Goal: Entertainment & Leisure: Consume media (video, audio)

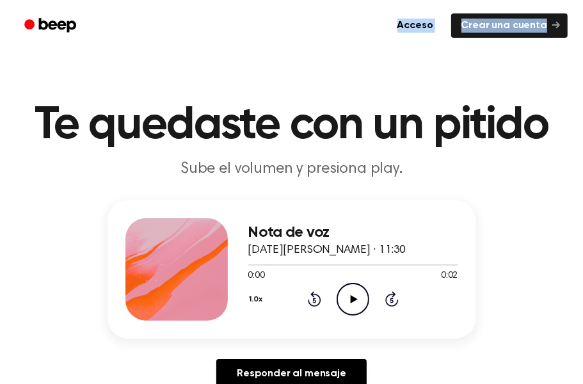
drag, startPoint x: 102, startPoint y: 51, endPoint x: -20, endPoint y: 55, distance: 123.0
click at [357, 290] on icon "Play Audio" at bounding box center [353, 299] width 33 height 33
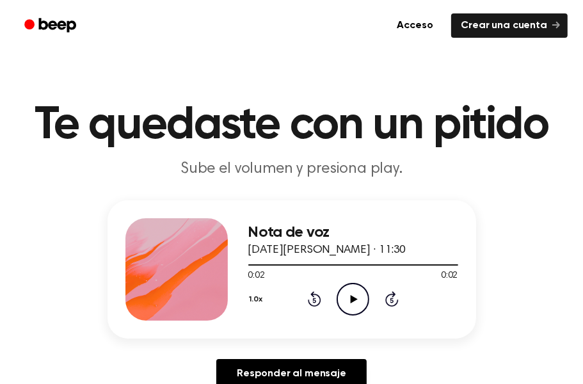
click at [357, 290] on icon "Play Audio" at bounding box center [353, 299] width 33 height 33
click at [361, 294] on icon "Play Audio" at bounding box center [353, 299] width 33 height 33
click at [252, 299] on font "1.0x" at bounding box center [256, 300] width 13 height 8
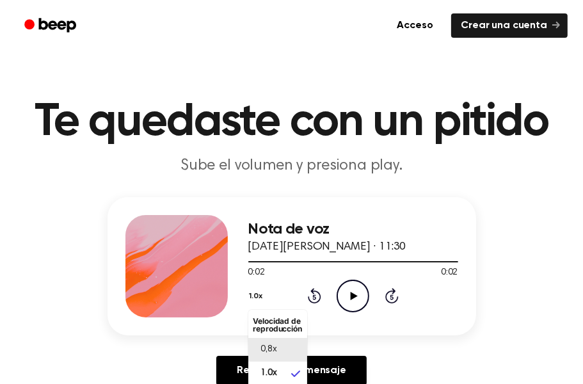
click at [278, 347] on div "0,8x" at bounding box center [269, 349] width 33 height 13
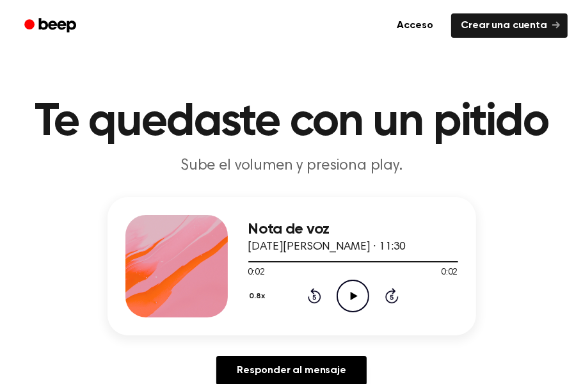
click at [357, 296] on icon "Play Audio" at bounding box center [353, 296] width 33 height 33
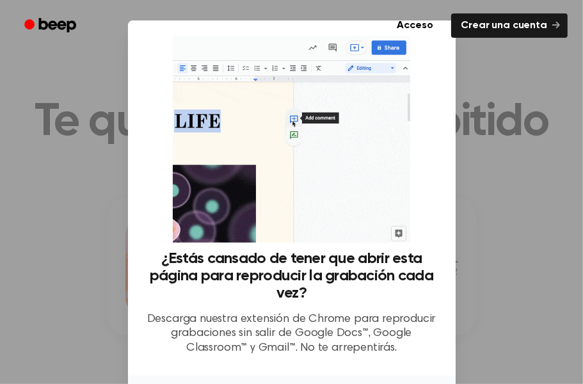
click at [71, 266] on div at bounding box center [291, 192] width 583 height 384
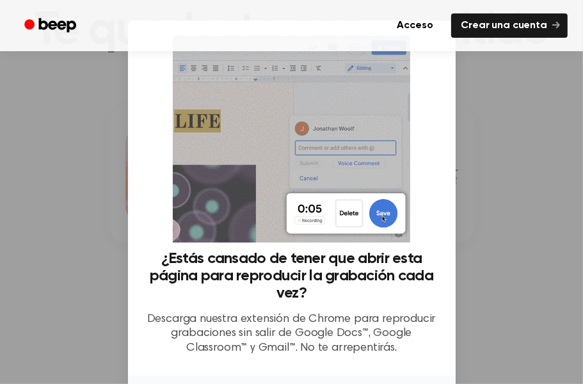
scroll to position [106, 0]
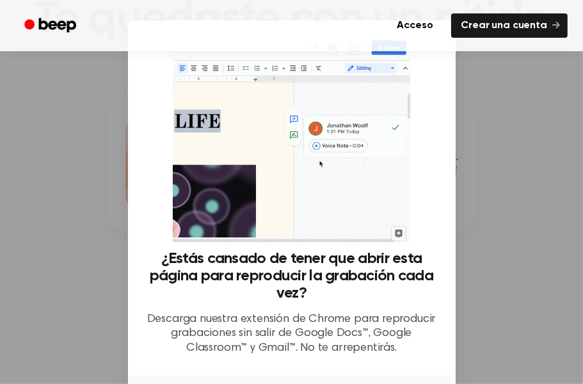
drag, startPoint x: 420, startPoint y: 191, endPoint x: 427, endPoint y: 120, distance: 71.4
click at [427, 120] on div "¿Estás cansado de tener que abrir esta página para reproducir la grabación cada…" at bounding box center [291, 201] width 297 height 330
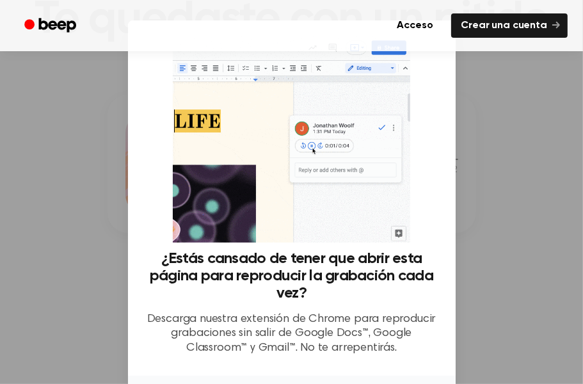
click at [253, 319] on font "Descarga nuestra extensión de Chrome para reproducir grabaciones sin salir de G…" at bounding box center [291, 334] width 289 height 40
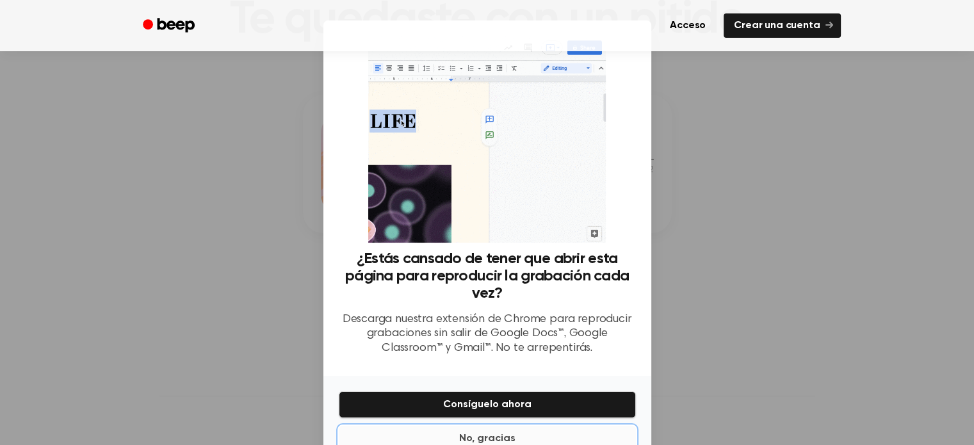
click at [494, 433] on font "No, gracias" at bounding box center [487, 438] width 56 height 10
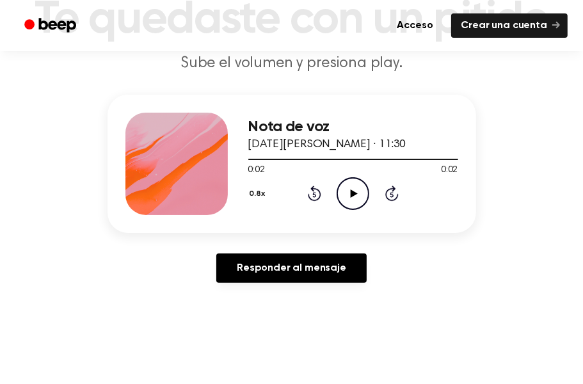
click at [356, 193] on icon at bounding box center [354, 193] width 7 height 8
click at [255, 194] on button "0.8x" at bounding box center [259, 194] width 22 height 22
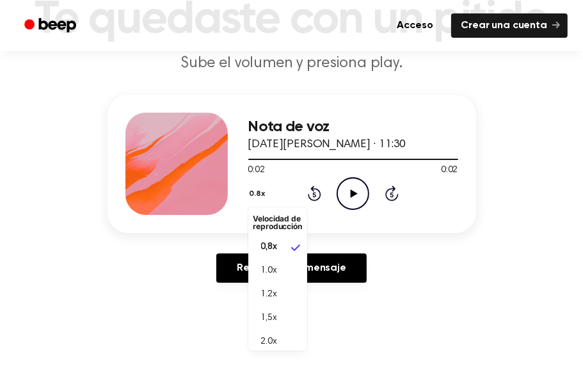
click at [350, 189] on icon "Play Audio" at bounding box center [353, 193] width 33 height 33
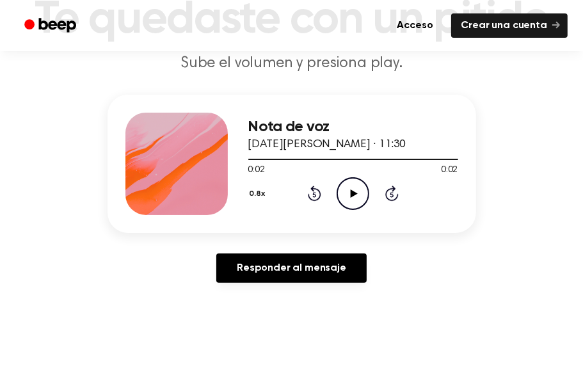
click at [353, 194] on icon at bounding box center [354, 193] width 7 height 8
click at [353, 199] on icon "Play Audio" at bounding box center [353, 193] width 33 height 33
click at [353, 200] on icon "Play Audio" at bounding box center [353, 193] width 33 height 33
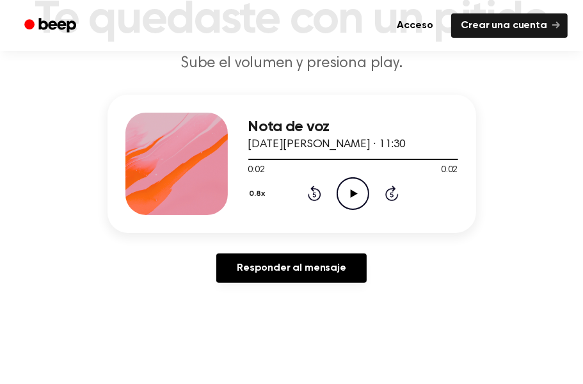
click at [353, 200] on icon "Play Audio" at bounding box center [353, 193] width 33 height 33
click at [360, 198] on icon "Play Audio" at bounding box center [353, 193] width 33 height 33
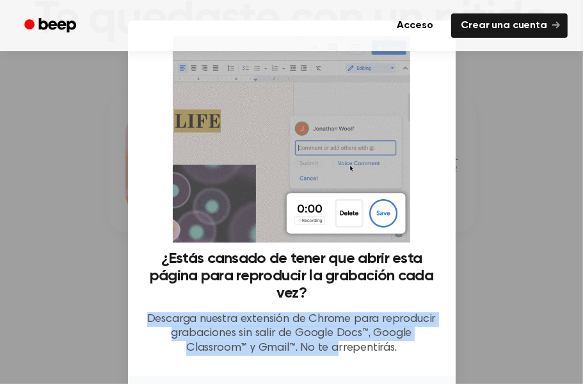
drag, startPoint x: 335, startPoint y: 357, endPoint x: 344, endPoint y: 293, distance: 64.7
click at [344, 293] on div "¿Estás cansado de tener que abrir esta página para reproducir la grabación cada…" at bounding box center [291, 308] width 297 height 116
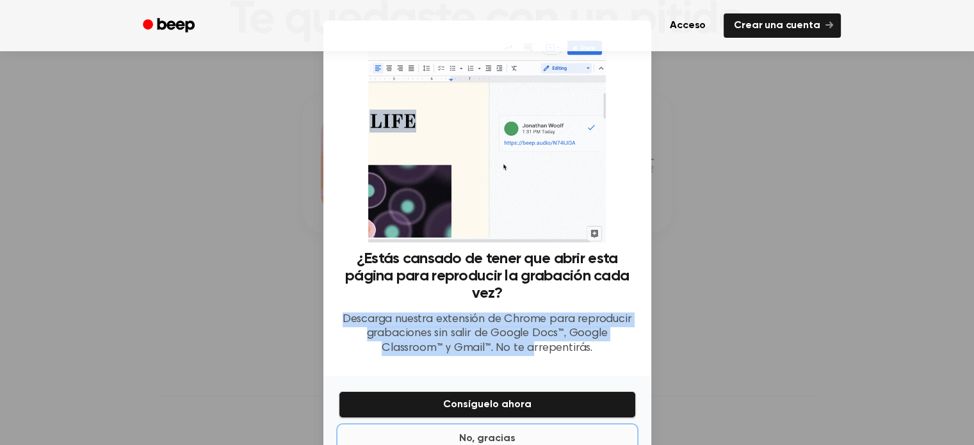
click at [493, 433] on font "No, gracias" at bounding box center [487, 438] width 56 height 10
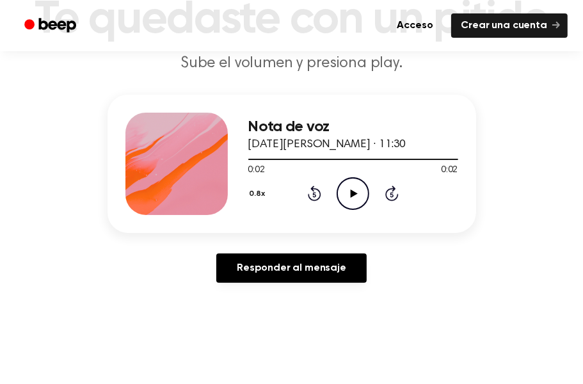
click at [360, 195] on icon "Play Audio" at bounding box center [353, 193] width 33 height 33
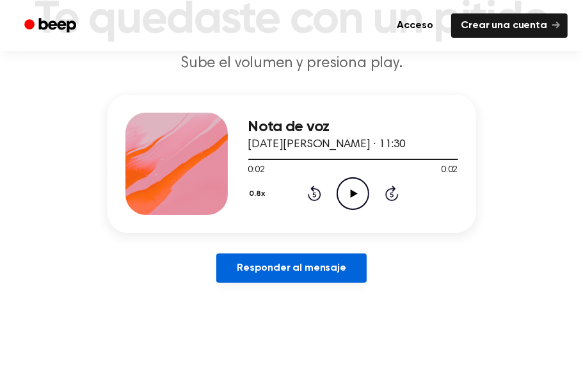
click at [274, 275] on link "Responder al mensaje" at bounding box center [291, 267] width 150 height 29
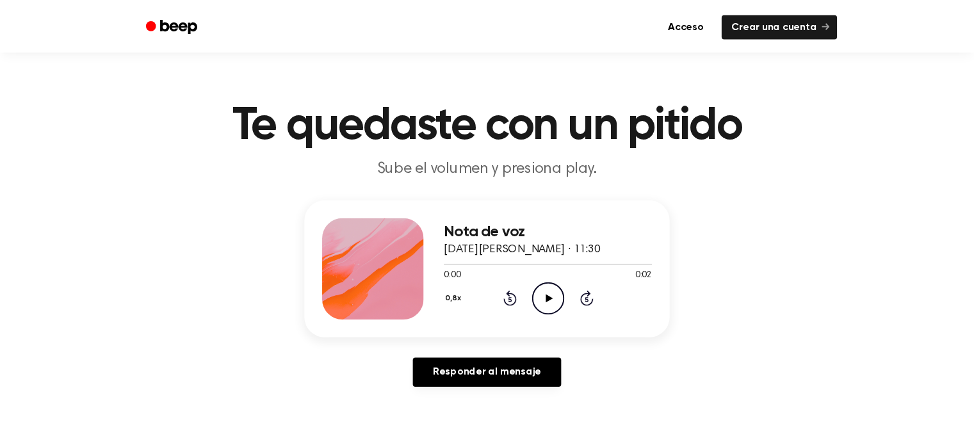
scroll to position [106, 0]
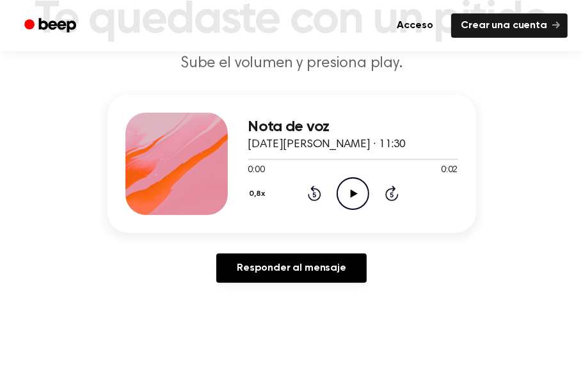
click at [359, 194] on icon "Play Audio" at bounding box center [353, 193] width 33 height 33
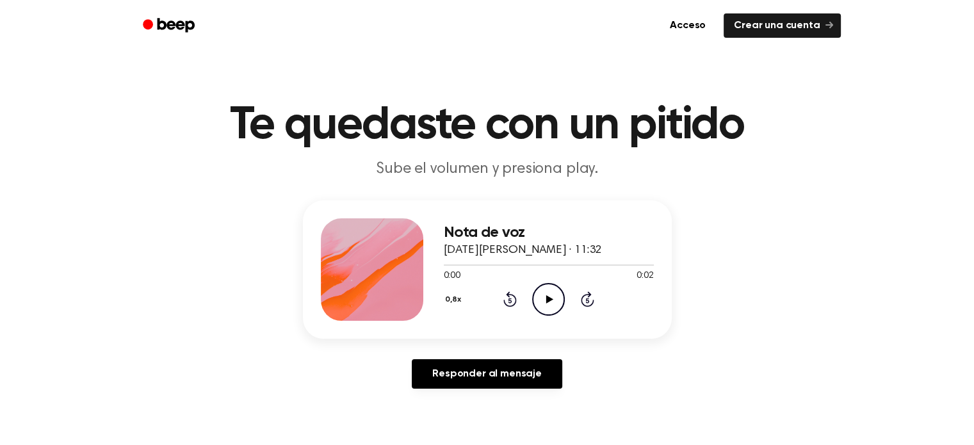
click at [556, 301] on icon "Play Audio" at bounding box center [548, 299] width 33 height 33
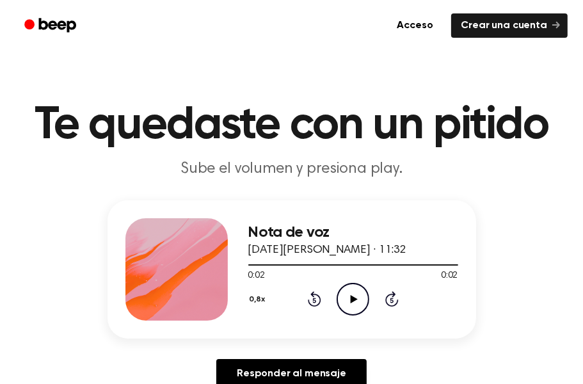
click at [346, 298] on icon "Play Audio" at bounding box center [353, 299] width 33 height 33
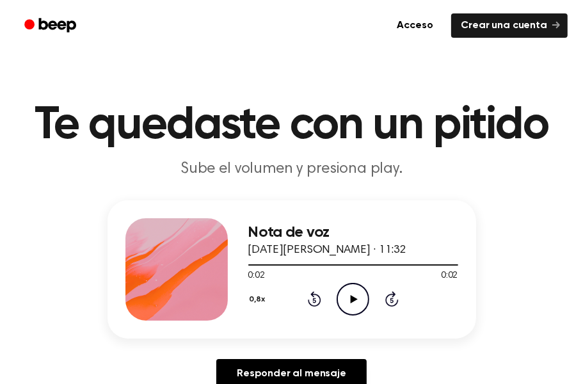
click at [346, 298] on icon "Play Audio" at bounding box center [353, 299] width 33 height 33
click at [359, 290] on icon "Play Audio" at bounding box center [353, 299] width 33 height 33
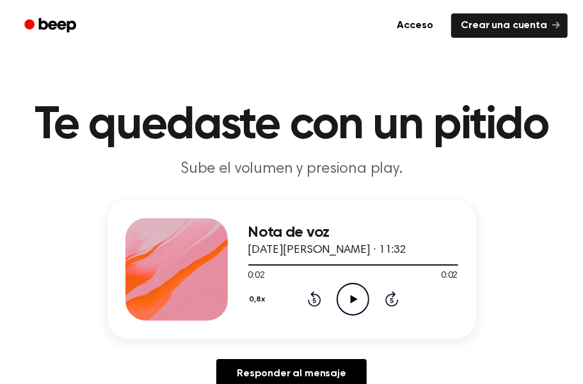
click at [346, 296] on icon "Play Audio" at bounding box center [353, 299] width 33 height 33
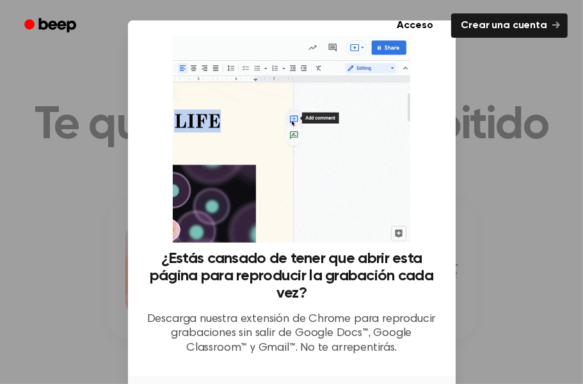
click at [457, 141] on div at bounding box center [291, 192] width 583 height 384
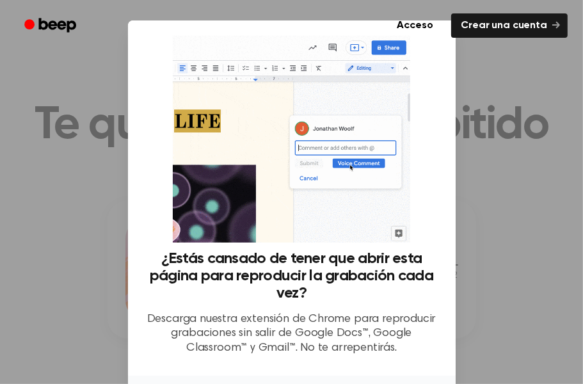
click at [457, 141] on div at bounding box center [291, 192] width 583 height 384
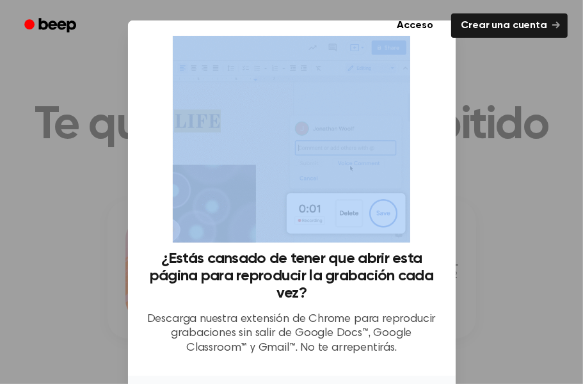
drag, startPoint x: 457, startPoint y: 141, endPoint x: 371, endPoint y: 194, distance: 101.4
click at [371, 194] on div "​ ¿Estás cansado de tener que abrir esta página para reproducir la grabación ca…" at bounding box center [291, 239] width 583 height 479
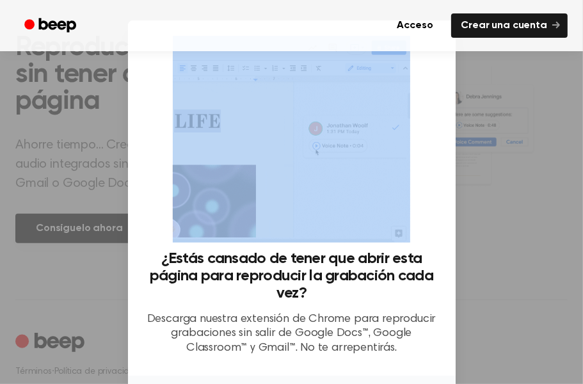
scroll to position [538, 0]
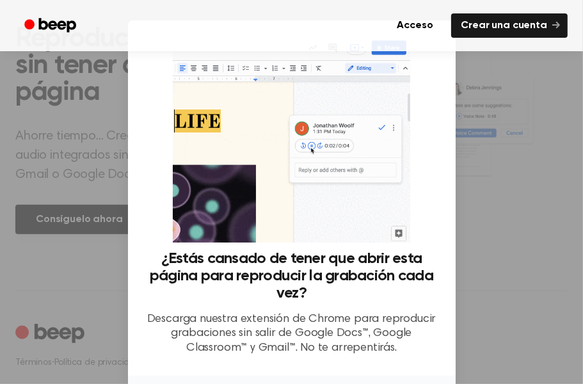
click at [358, 361] on div "¿Estás cansado de tener que abrir esta página para reproducir la grabación cada…" at bounding box center [291, 308] width 297 height 116
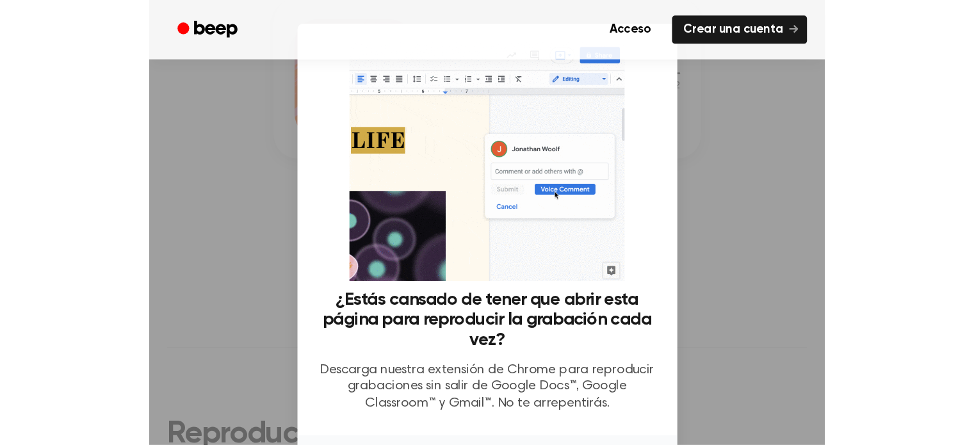
scroll to position [0, 0]
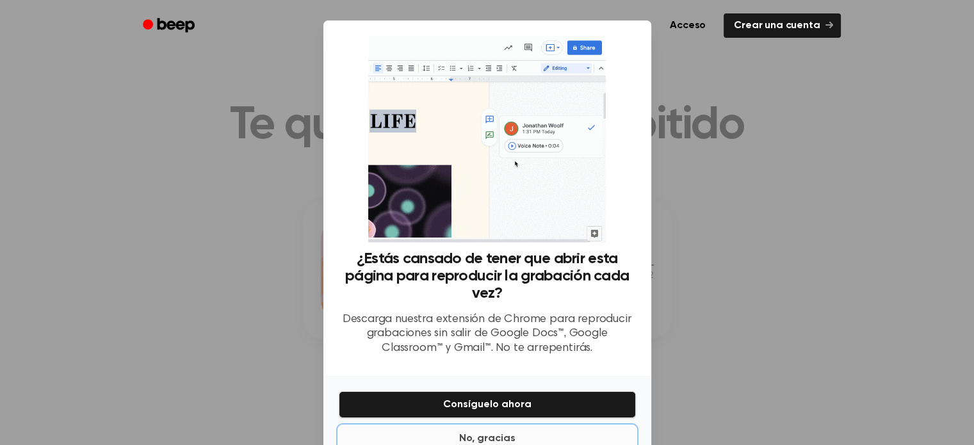
click at [520, 435] on button "No, gracias" at bounding box center [487, 439] width 297 height 26
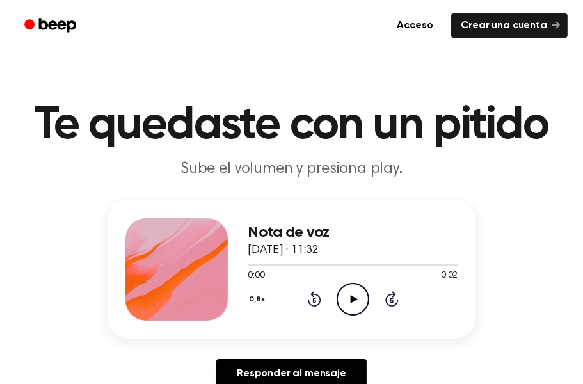
click at [352, 298] on icon at bounding box center [354, 299] width 7 height 8
click at [355, 296] on icon "Play Audio" at bounding box center [353, 299] width 33 height 33
click at [356, 294] on icon "Play Audio" at bounding box center [353, 299] width 33 height 33
drag, startPoint x: 0, startPoint y: 0, endPoint x: 353, endPoint y: 293, distance: 458.7
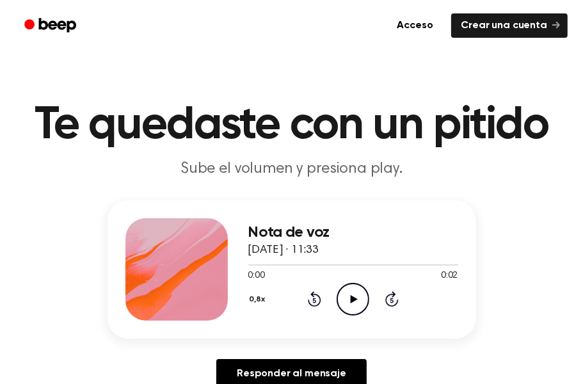
click at [353, 293] on icon "Play Audio" at bounding box center [353, 299] width 33 height 33
click at [352, 295] on icon "Play Audio" at bounding box center [353, 299] width 33 height 33
click at [356, 296] on icon "Play Audio" at bounding box center [353, 299] width 33 height 33
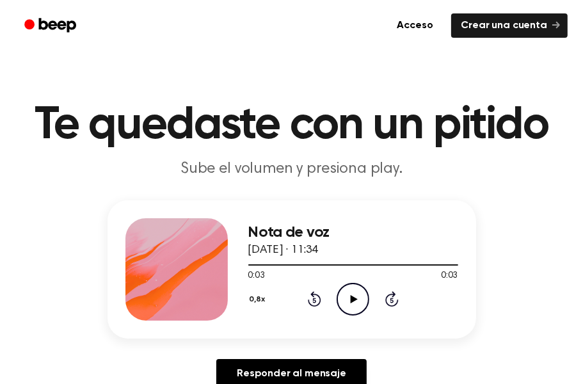
click at [356, 296] on icon "Play Audio" at bounding box center [353, 299] width 33 height 33
click at [358, 294] on icon "Play Audio" at bounding box center [353, 299] width 33 height 33
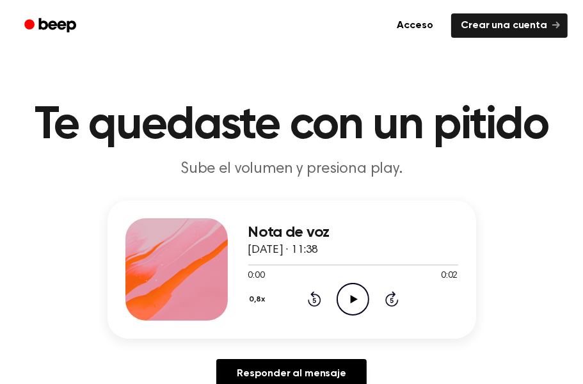
click at [353, 298] on icon at bounding box center [354, 299] width 7 height 8
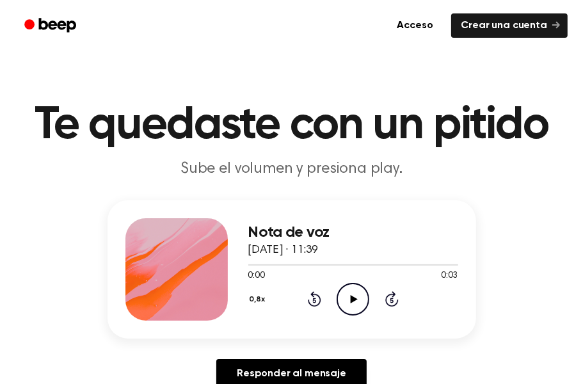
click at [362, 291] on icon "Play Audio" at bounding box center [353, 299] width 33 height 33
click at [367, 293] on circle at bounding box center [352, 299] width 31 height 31
click at [364, 294] on icon "Play Audio" at bounding box center [353, 299] width 33 height 33
click at [366, 292] on icon "Play Audio" at bounding box center [353, 299] width 33 height 33
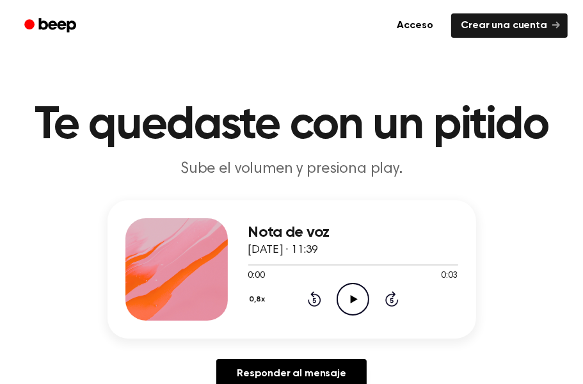
click at [364, 303] on icon "Play Audio" at bounding box center [353, 299] width 33 height 33
click at [351, 291] on icon "Play Audio" at bounding box center [353, 299] width 33 height 33
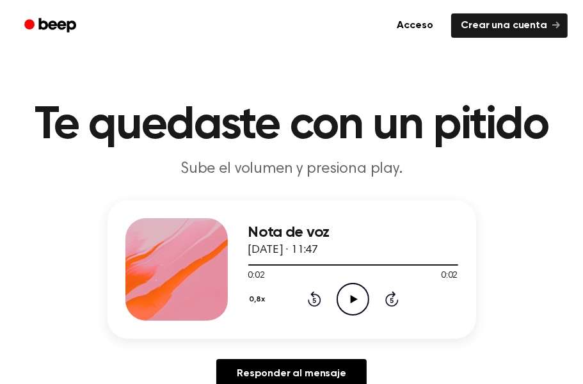
click at [351, 291] on icon "Play Audio" at bounding box center [353, 299] width 33 height 33
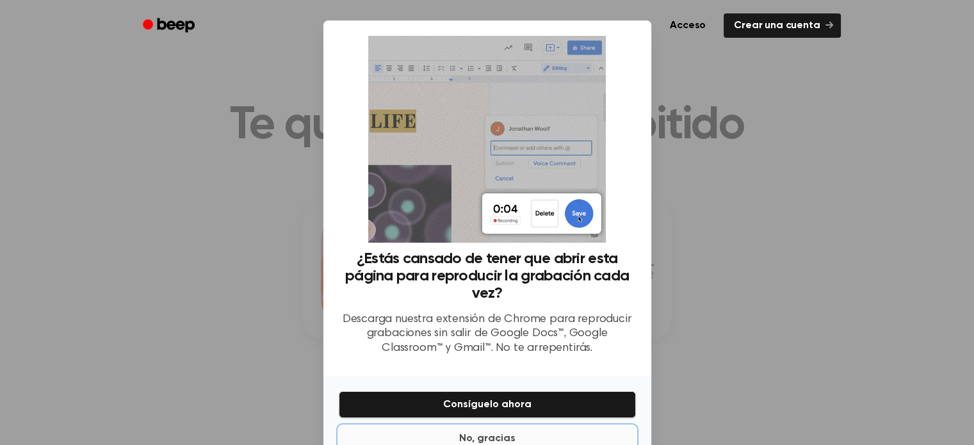
click at [449, 383] on button "No, gracias" at bounding box center [487, 439] width 297 height 26
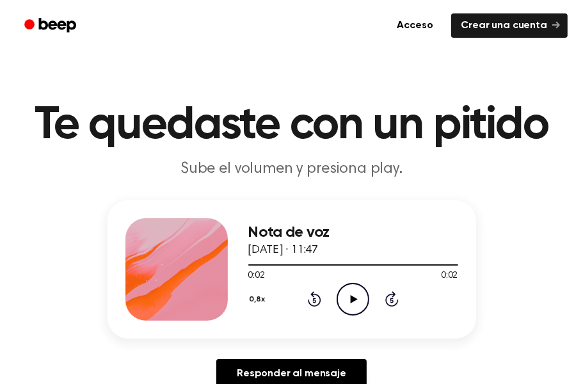
click at [351, 299] on icon at bounding box center [354, 299] width 7 height 8
click at [351, 301] on icon at bounding box center [354, 299] width 7 height 8
click at [350, 299] on icon "Play Audio" at bounding box center [353, 299] width 33 height 33
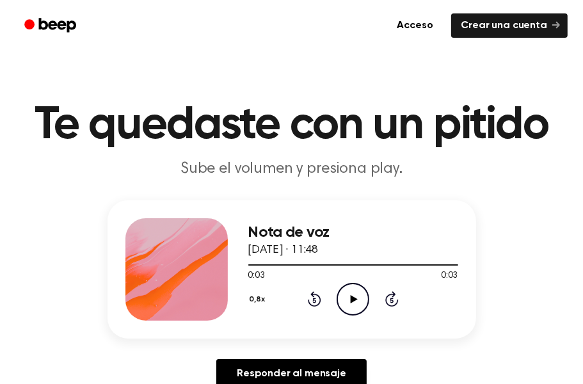
click at [346, 294] on icon "Play Audio" at bounding box center [353, 299] width 33 height 33
click at [352, 304] on icon "Play Audio" at bounding box center [353, 299] width 33 height 33
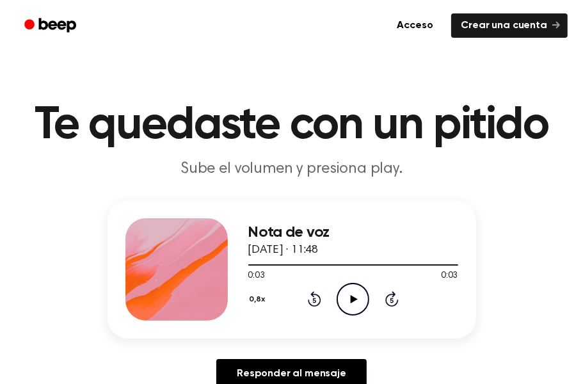
click at [352, 304] on icon "Play Audio" at bounding box center [353, 299] width 33 height 33
click at [356, 301] on icon "Play Audio" at bounding box center [353, 299] width 33 height 33
click at [365, 296] on icon "Play Audio" at bounding box center [353, 299] width 33 height 33
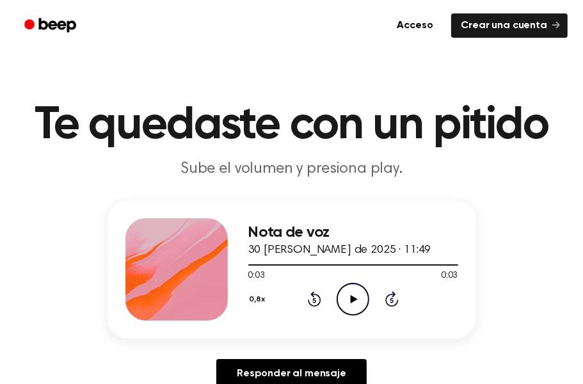
click at [371, 299] on div "0,8x Rewind 5 seconds Play Audio Skip 5 seconds" at bounding box center [353, 299] width 210 height 33
click at [345, 301] on icon "Play Audio" at bounding box center [353, 299] width 33 height 33
click at [348, 301] on icon "Play Audio" at bounding box center [353, 299] width 33 height 33
click at [351, 300] on icon at bounding box center [354, 299] width 7 height 8
click at [364, 298] on icon "Play Audio" at bounding box center [353, 299] width 33 height 33
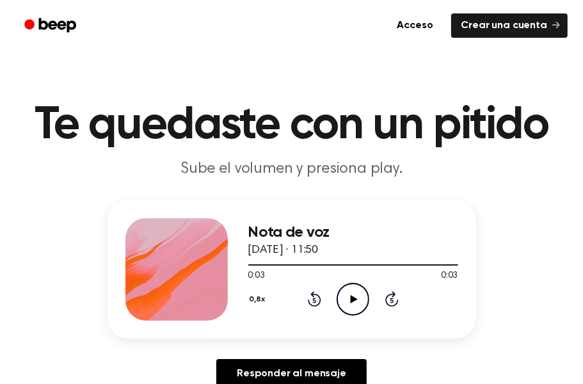
click at [364, 298] on icon "Play Audio" at bounding box center [353, 299] width 33 height 33
drag, startPoint x: 364, startPoint y: 298, endPoint x: 353, endPoint y: 298, distance: 10.2
click at [353, 298] on icon at bounding box center [354, 299] width 7 height 8
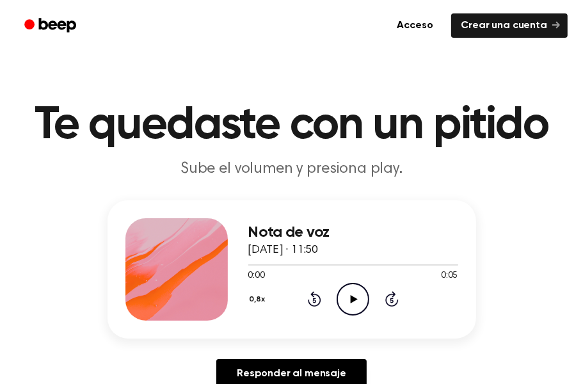
click at [348, 294] on icon "Play Audio" at bounding box center [353, 299] width 33 height 33
click at [354, 303] on icon "Play Audio" at bounding box center [353, 299] width 33 height 33
click at [347, 298] on icon "Play Audio" at bounding box center [353, 299] width 33 height 33
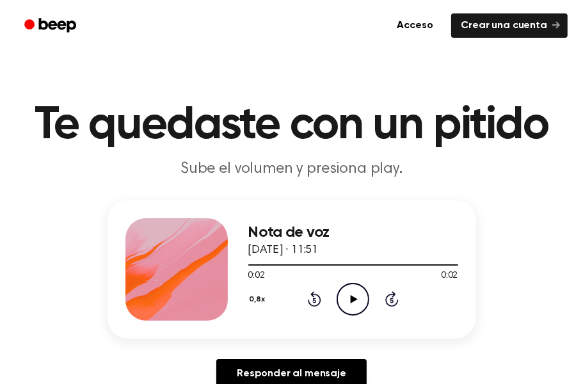
click at [348, 300] on icon "Play Audio" at bounding box center [353, 299] width 33 height 33
click at [348, 300] on icon "Pause Audio" at bounding box center [353, 299] width 33 height 33
click at [348, 300] on icon "Play Audio" at bounding box center [353, 299] width 33 height 33
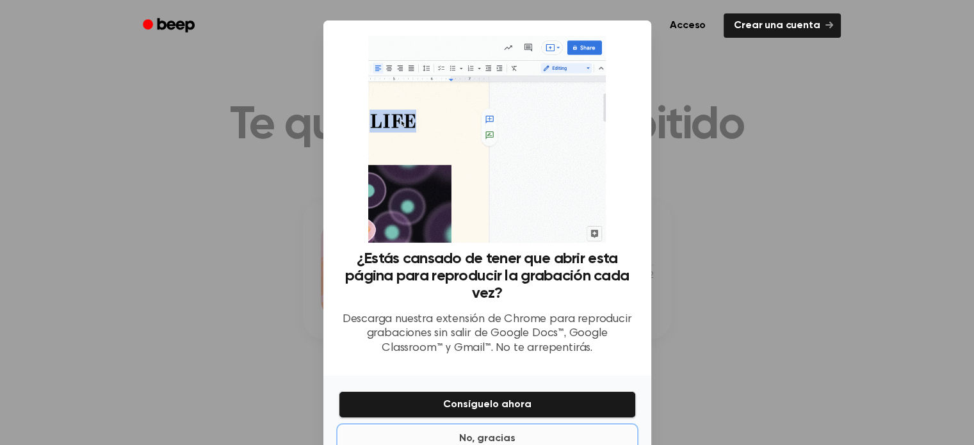
click at [490, 383] on font "No, gracias" at bounding box center [487, 438] width 56 height 10
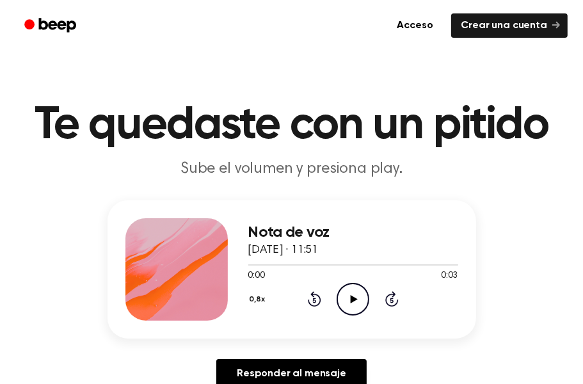
click at [355, 294] on icon "Play Audio" at bounding box center [353, 299] width 33 height 33
click at [347, 294] on icon "Play Audio" at bounding box center [353, 299] width 33 height 33
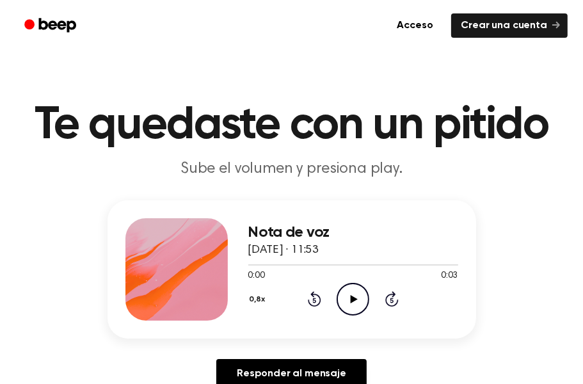
click at [348, 292] on icon "Play Audio" at bounding box center [353, 299] width 33 height 33
click at [351, 299] on icon at bounding box center [354, 299] width 7 height 8
click at [343, 291] on icon "Play Audio" at bounding box center [353, 299] width 33 height 33
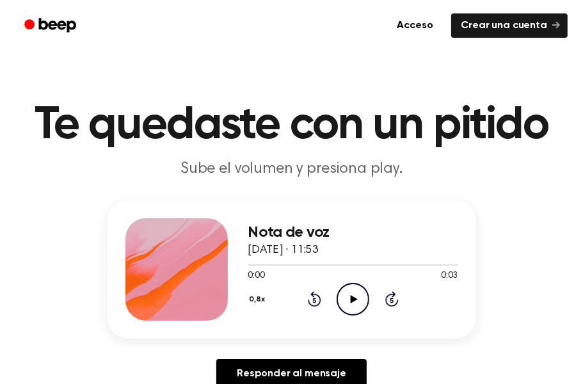
click at [348, 293] on icon "Play Audio" at bounding box center [353, 299] width 33 height 33
click at [348, 288] on icon "Play Audio" at bounding box center [353, 299] width 33 height 33
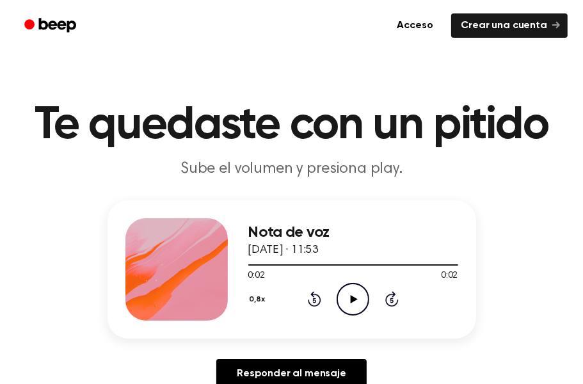
click at [348, 288] on icon "Play Audio" at bounding box center [353, 299] width 33 height 33
click at [352, 304] on icon "Play Audio" at bounding box center [353, 299] width 33 height 33
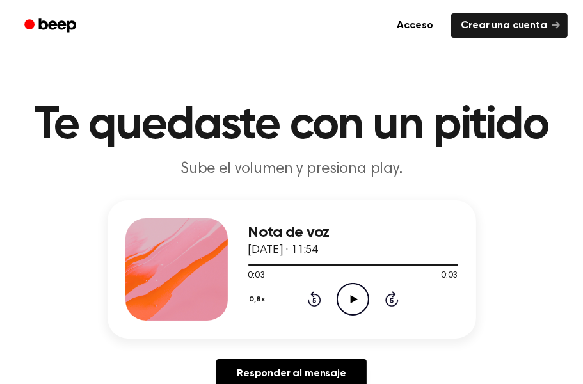
click at [352, 304] on icon "Play Audio" at bounding box center [353, 299] width 33 height 33
